Goal: Information Seeking & Learning: Learn about a topic

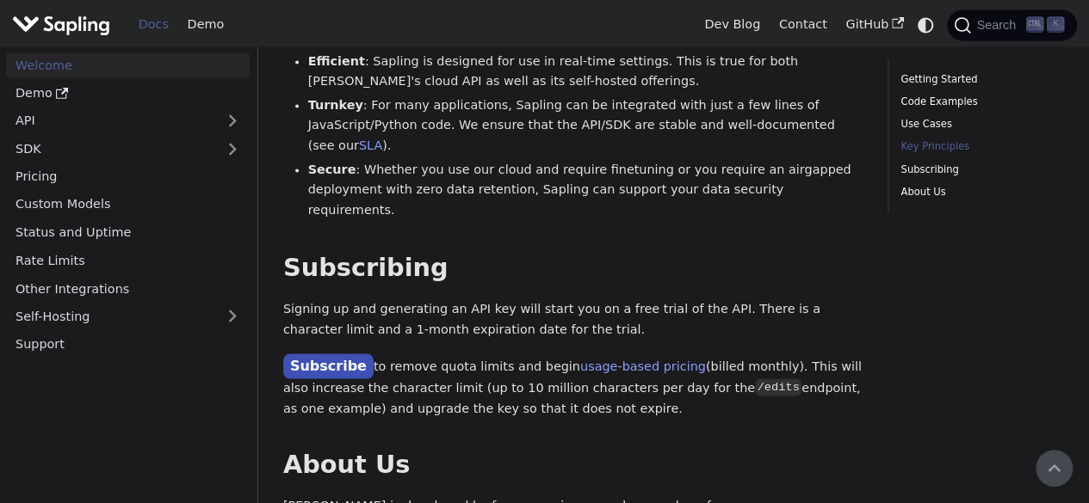
scroll to position [1213, 0]
